Goal: Check status

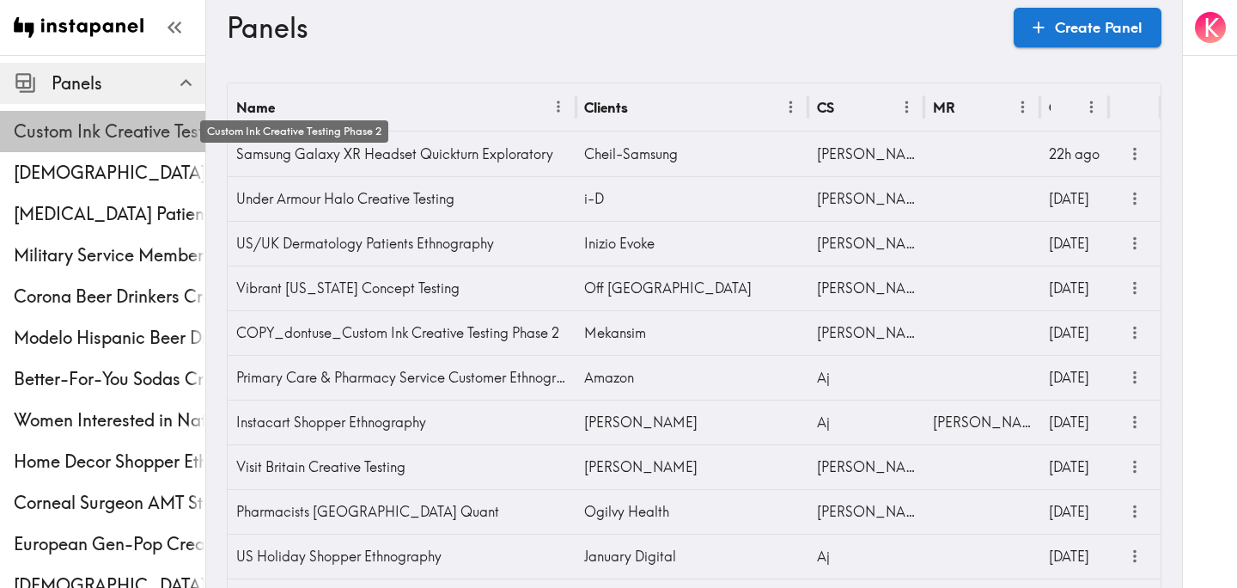
click at [107, 140] on span "Custom Ink Creative Testing Phase 2" at bounding box center [110, 131] width 192 height 24
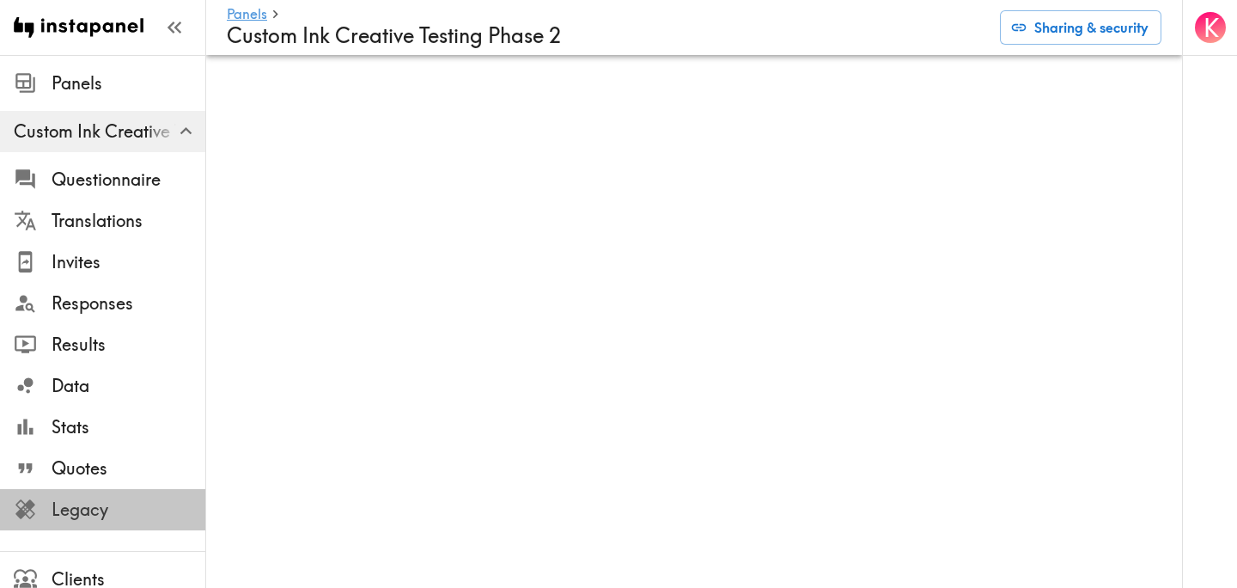
click at [102, 507] on span "Legacy" at bounding box center [129, 510] width 154 height 24
click at [129, 313] on span "Responses" at bounding box center [129, 303] width 154 height 24
